Goal: Task Accomplishment & Management: Complete application form

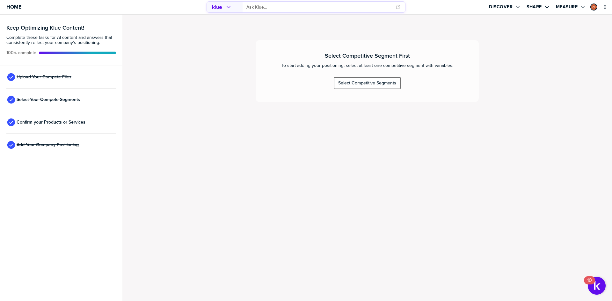
click at [362, 85] on div "Select Competitive Segments" at bounding box center [367, 83] width 58 height 6
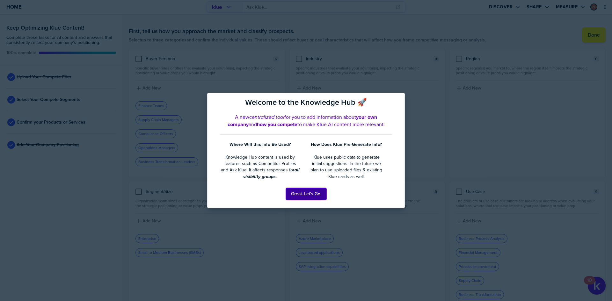
click at [307, 199] on button "Great. Let's Go." at bounding box center [306, 194] width 41 height 12
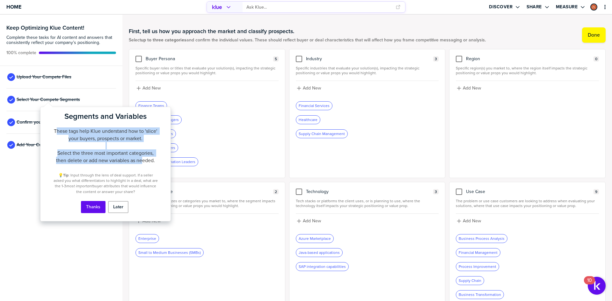
drag, startPoint x: 79, startPoint y: 132, endPoint x: 143, endPoint y: 159, distance: 68.9
click at [143, 159] on div "These tags help Klue understand how to 'slice' your buyers, prospects or market…" at bounding box center [105, 146] width 105 height 37
click at [122, 143] on div "These tags help Klue understand how to 'slice' your buyers, prospects or market…" at bounding box center [105, 146] width 105 height 37
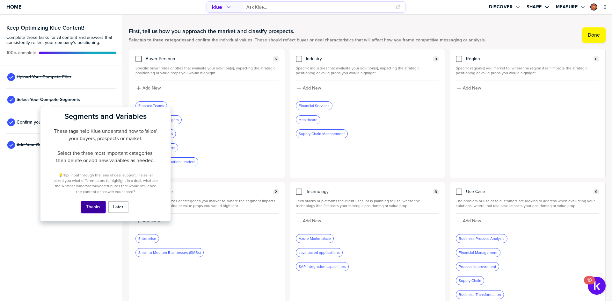
click at [97, 207] on button "Thanks" at bounding box center [93, 207] width 25 height 12
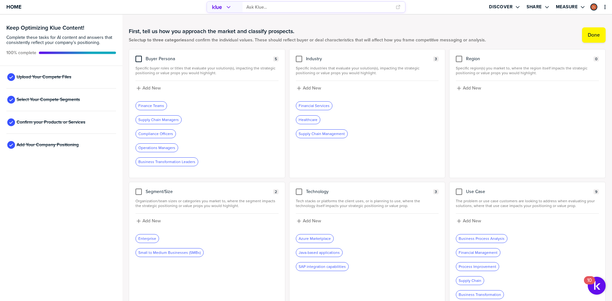
click at [139, 59] on div at bounding box center [139, 59] width 6 height 6
click at [139, 56] on input "checkbox" at bounding box center [139, 56] width 0 height 0
click at [456, 192] on div at bounding box center [459, 192] width 6 height 6
click at [459, 189] on input "checkbox" at bounding box center [459, 189] width 0 height 0
click at [457, 190] on icon at bounding box center [459, 191] width 5 height 5
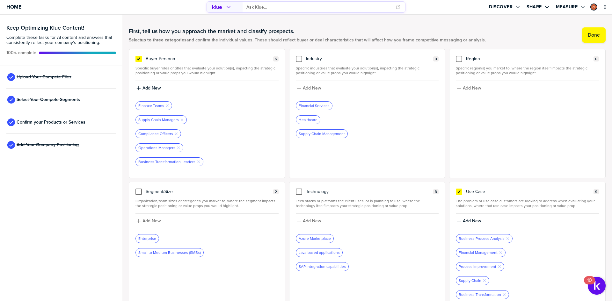
click at [459, 189] on input "checkbox" at bounding box center [459, 189] width 0 height 0
click at [141, 62] on div at bounding box center [139, 59] width 6 height 6
click at [139, 56] on input "checkbox" at bounding box center [139, 56] width 0 height 0
click at [50, 122] on span "Confirm your Products or Services" at bounding box center [51, 122] width 69 height 5
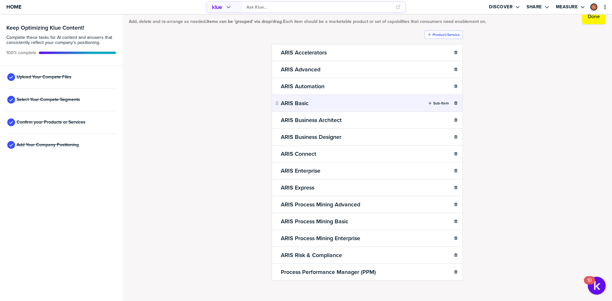
scroll to position [24, 0]
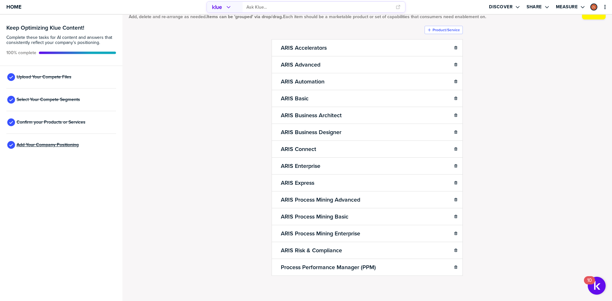
click at [34, 146] on span "Add Your Company Positioning" at bounding box center [48, 145] width 62 height 5
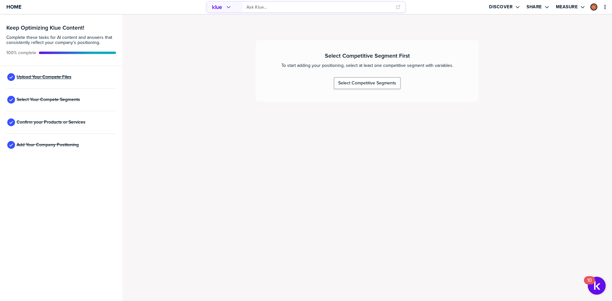
click at [53, 75] on span "Upload Your Compete Files" at bounding box center [44, 77] width 55 height 5
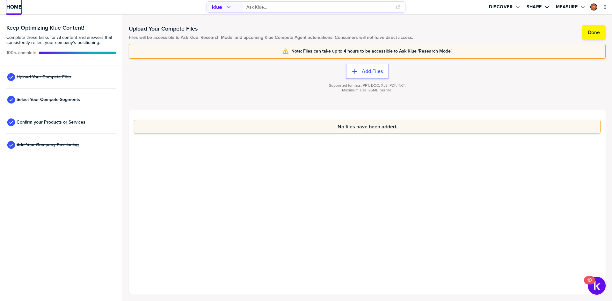
click at [12, 10] on span "Home" at bounding box center [13, 6] width 15 height 5
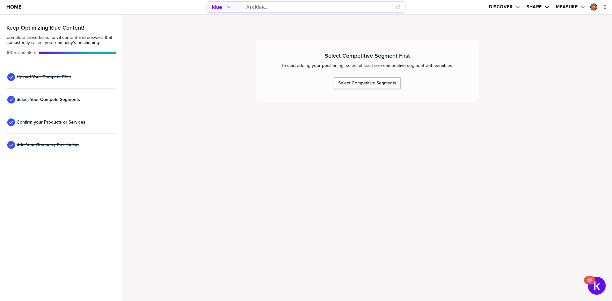
click at [49, 103] on div "Select Your Compete Segments" at bounding box center [61, 100] width 110 height 23
click at [50, 99] on span "Select Your Compete Segments" at bounding box center [48, 99] width 63 height 5
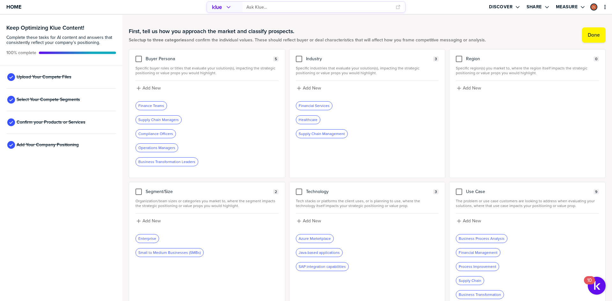
click at [128, 99] on div "First, tell us how you approach the market and classify prospects. Select up to…" at bounding box center [367, 165] width 490 height 301
click at [140, 46] on div "First, tell us how you approach the market and classify prospects. Select up to…" at bounding box center [367, 35] width 477 height 28
click at [137, 59] on div at bounding box center [139, 59] width 6 height 6
click at [139, 56] on input "checkbox" at bounding box center [139, 56] width 0 height 0
click at [297, 59] on div at bounding box center [299, 59] width 6 height 6
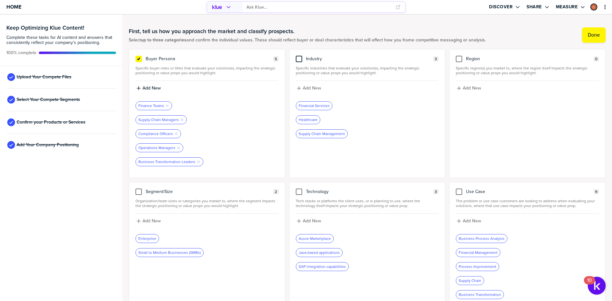
click at [299, 56] on input "checkbox" at bounding box center [299, 56] width 0 height 0
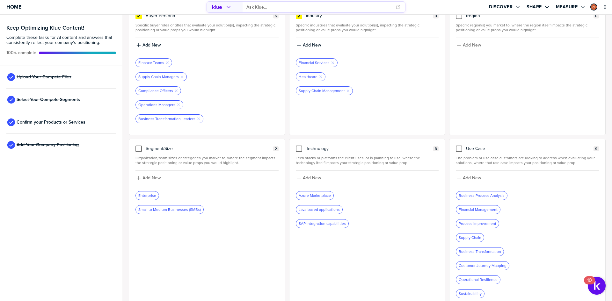
scroll to position [32, 0]
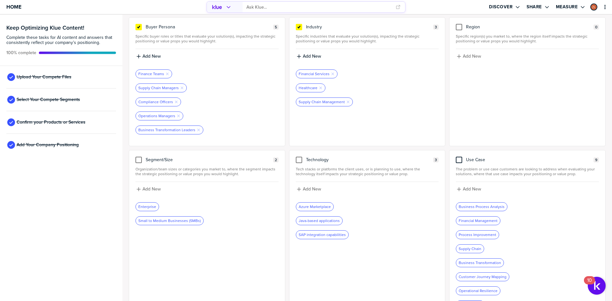
click at [456, 161] on div at bounding box center [459, 160] width 6 height 6
click at [459, 157] on input "checkbox" at bounding box center [459, 157] width 0 height 0
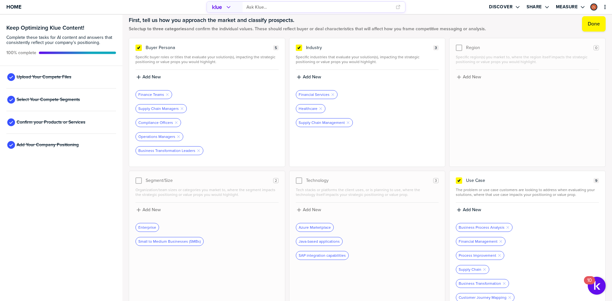
scroll to position [0, 0]
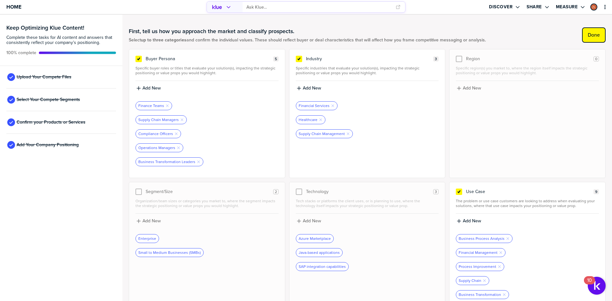
click at [592, 35] on label "Done" at bounding box center [594, 35] width 12 height 6
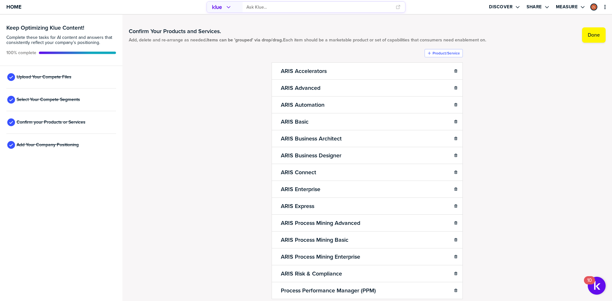
click at [50, 149] on div "Add Your Company Positioning" at bounding box center [61, 145] width 110 height 23
click at [53, 146] on span "Add Your Company Positioning" at bounding box center [48, 145] width 62 height 5
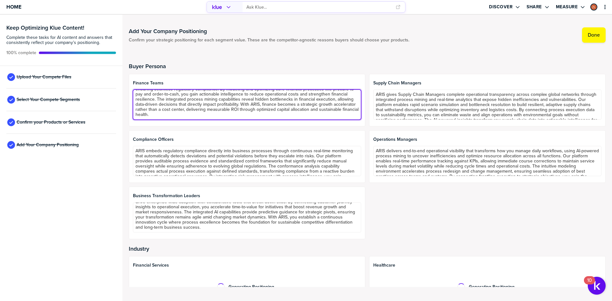
click at [183, 104] on textarea "ARIS empowers Finance Teams to transform financial operations through end-to-en…" at bounding box center [247, 105] width 228 height 30
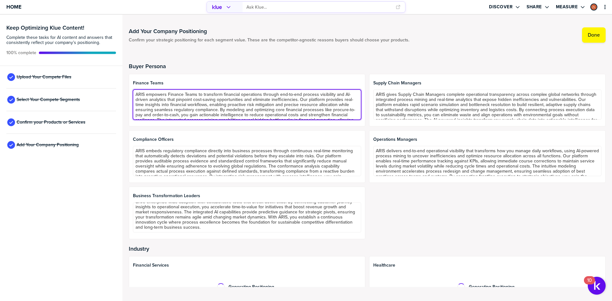
scroll to position [21, 0]
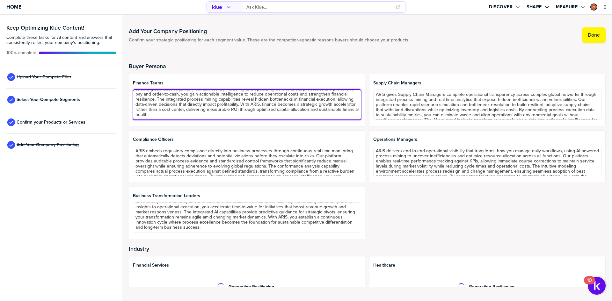
drag, startPoint x: 137, startPoint y: 94, endPoint x: 433, endPoint y: 164, distance: 304.3
click at [434, 164] on div "Finance Teams ARIS empowers Finance Teams to transform financial operations thr…" at bounding box center [367, 157] width 477 height 166
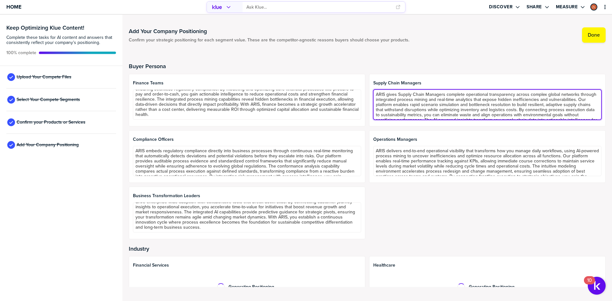
click at [397, 102] on textarea "ARIS gives Supply Chain Managers complete operational transparency across compl…" at bounding box center [487, 105] width 228 height 30
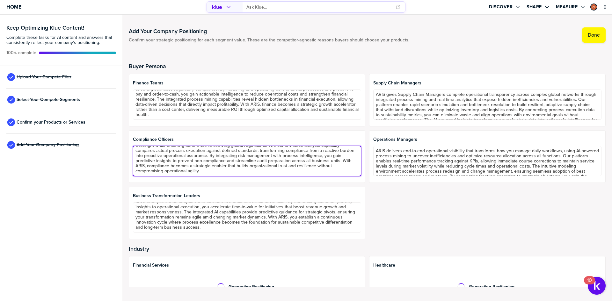
drag, startPoint x: 144, startPoint y: 153, endPoint x: 454, endPoint y: 224, distance: 317.5
click at [453, 224] on div "Finance Teams ARIS empowers Finance Teams to transform financial operations thr…" at bounding box center [367, 157] width 477 height 166
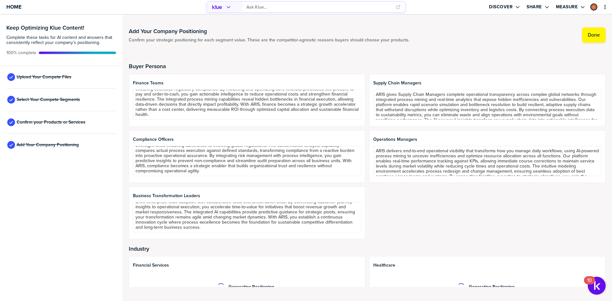
click at [441, 209] on div "Finance Teams ARIS empowers Finance Teams to transform financial operations thr…" at bounding box center [367, 157] width 477 height 166
click at [421, 228] on div "Finance Teams ARIS empowers Finance Teams to transform financial operations thr…" at bounding box center [367, 157] width 477 height 166
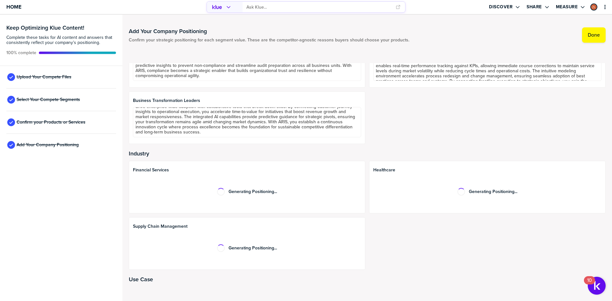
scroll to position [96, 0]
click at [377, 171] on span "Healthcare" at bounding box center [487, 169] width 228 height 5
drag, startPoint x: 137, startPoint y: 228, endPoint x: 185, endPoint y: 225, distance: 47.6
click at [168, 224] on span "Supply Chain Management" at bounding box center [247, 226] width 228 height 5
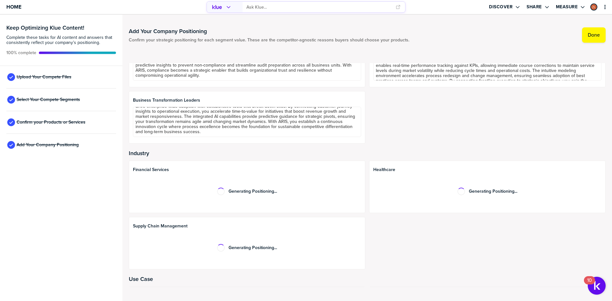
click at [409, 261] on div "Financial Services Generating Positioning... Healthcare Generating Positioning.…" at bounding box center [367, 215] width 477 height 109
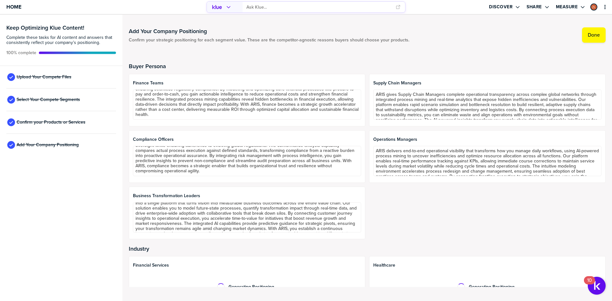
scroll to position [0, 0]
drag, startPoint x: 389, startPoint y: 217, endPoint x: 370, endPoint y: 197, distance: 27.5
click at [388, 216] on div "Finance Teams ARIS empowers Finance Teams to transform financial operations thr…" at bounding box center [367, 157] width 477 height 166
click at [366, 173] on div "Finance Teams ARIS empowers Finance Teams to transform financial operations thr…" at bounding box center [367, 157] width 477 height 166
click at [388, 208] on div "Finance Teams ARIS empowers Finance Teams to transform financial operations thr…" at bounding box center [367, 157] width 477 height 166
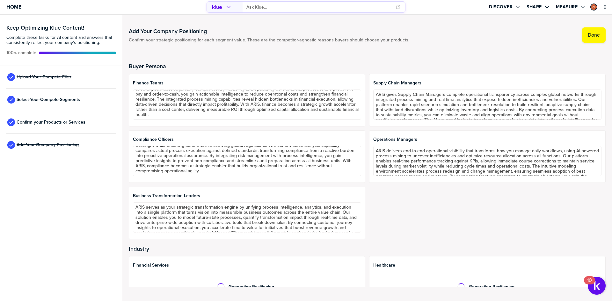
click at [366, 190] on div "Finance Teams ARIS empowers Finance Teams to transform financial operations thr…" at bounding box center [367, 157] width 477 height 166
click at [366, 152] on div "Finance Teams ARIS empowers Finance Teams to transform financial operations thr…" at bounding box center [367, 157] width 477 height 166
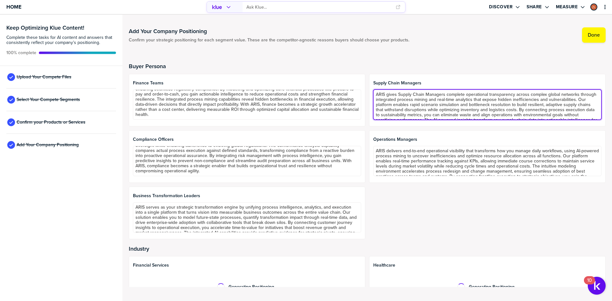
scroll to position [21, 0]
drag, startPoint x: 374, startPoint y: 93, endPoint x: 489, endPoint y: 175, distance: 141.1
click at [501, 222] on div "Finance Teams ARIS empowers Finance Teams to transform financial operations thr…" at bounding box center [367, 157] width 477 height 166
click at [452, 102] on textarea "ARIS gives Supply Chain Managers complete operational transparency across compl…" at bounding box center [487, 105] width 228 height 30
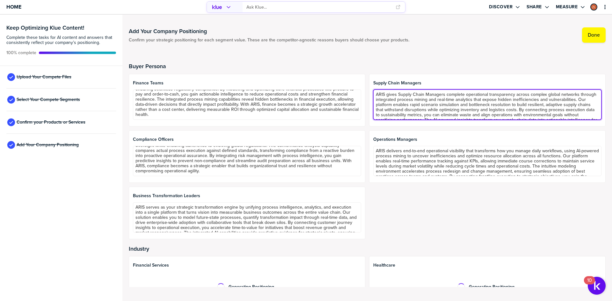
drag, startPoint x: 463, startPoint y: 109, endPoint x: 367, endPoint y: 92, distance: 97.4
click at [369, 92] on div "Supply Chain Managers ARIS gives Supply Chain Managers complete operational tra…" at bounding box center [487, 100] width 237 height 53
click at [403, 102] on textarea "ARIS gives Supply Chain Managers complete operational transparency across compl…" at bounding box center [487, 105] width 228 height 30
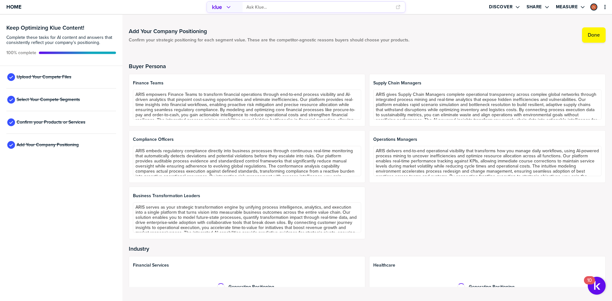
click at [249, 61] on div "Buyer Persona Finance Teams ARIS empowers Finance Teams to transform financial …" at bounding box center [367, 172] width 477 height 246
click at [248, 61] on div "Buyer Persona Finance Teams ARIS empowers Finance Teams to transform financial …" at bounding box center [367, 172] width 477 height 246
click at [231, 66] on h2 "Buyer Persona" at bounding box center [367, 66] width 477 height 6
click at [365, 175] on div "Finance Teams ARIS empowers Finance Teams to transform financial operations thr…" at bounding box center [367, 157] width 477 height 166
click at [365, 114] on div "Finance Teams ARIS empowers Finance Teams to transform financial operations thr…" at bounding box center [367, 157] width 477 height 166
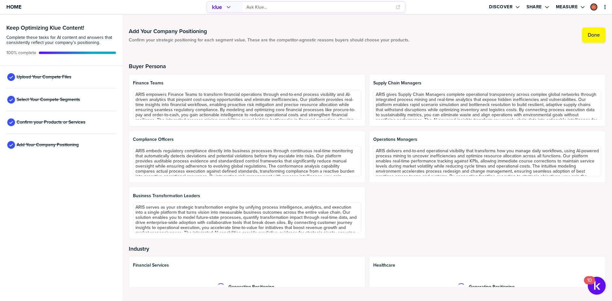
click at [364, 157] on div "Finance Teams ARIS empowers Finance Teams to transform financial operations thr…" at bounding box center [367, 157] width 477 height 166
click at [366, 103] on div "Finance Teams ARIS empowers Finance Teams to transform financial operations thr…" at bounding box center [367, 157] width 477 height 166
click at [365, 102] on div "Finance Teams ARIS empowers Finance Teams to transform financial operations thr…" at bounding box center [367, 157] width 477 height 166
click at [366, 162] on div "Finance Teams ARIS empowers Finance Teams to transform financial operations thr…" at bounding box center [367, 157] width 477 height 166
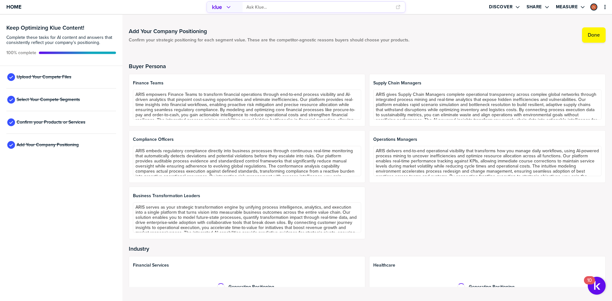
click at [254, 57] on div "Buyer Persona Finance Teams ARIS empowers Finance Teams to transform financial …" at bounding box center [367, 172] width 477 height 246
click at [49, 76] on span "Upload Your Compete Files" at bounding box center [44, 77] width 55 height 5
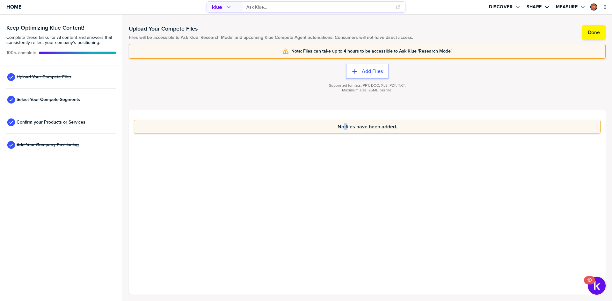
click at [344, 167] on div "No files have been added." at bounding box center [367, 202] width 477 height 185
click at [356, 140] on div "No files have been added." at bounding box center [367, 202] width 477 height 185
click at [360, 162] on div "No files have been added." at bounding box center [367, 202] width 477 height 185
click at [10, 5] on span "Home" at bounding box center [13, 6] width 15 height 5
